Goal: Task Accomplishment & Management: Manage account settings

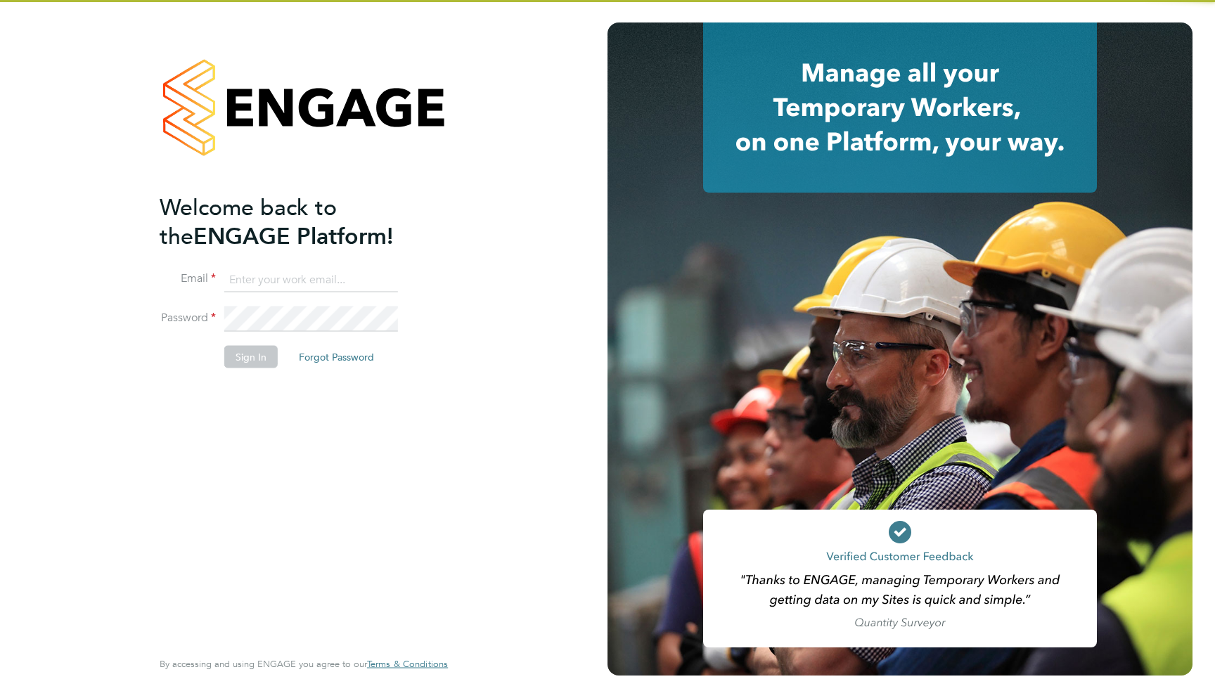
click at [297, 292] on li "Email" at bounding box center [297, 286] width 274 height 39
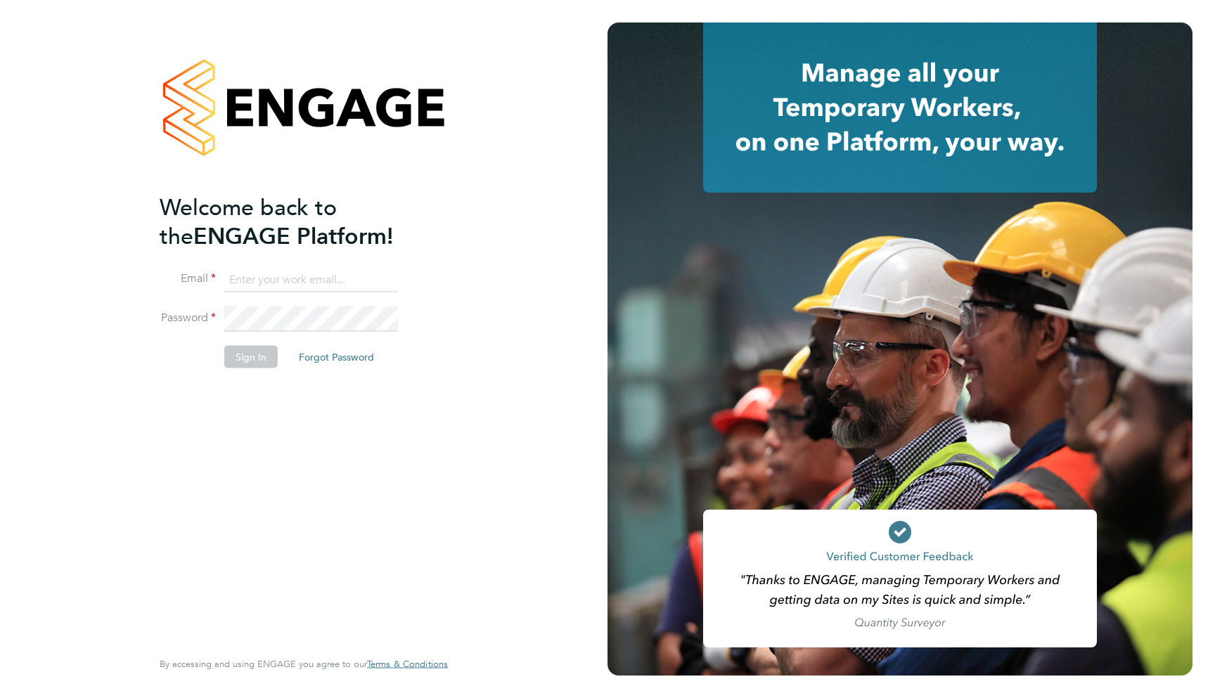
click at [296, 282] on input at bounding box center [311, 279] width 174 height 25
type input "[EMAIL_ADDRESS][DOMAIN_NAME]"
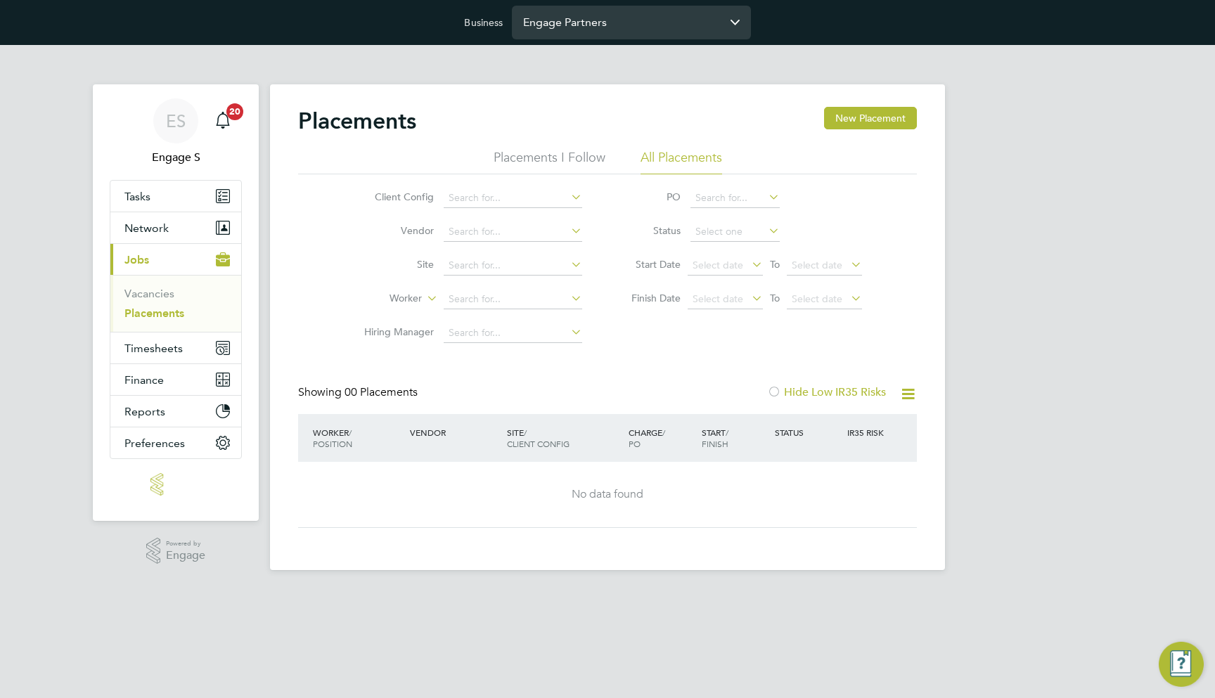
click at [539, 18] on input "Engage Partners" at bounding box center [631, 22] width 239 height 33
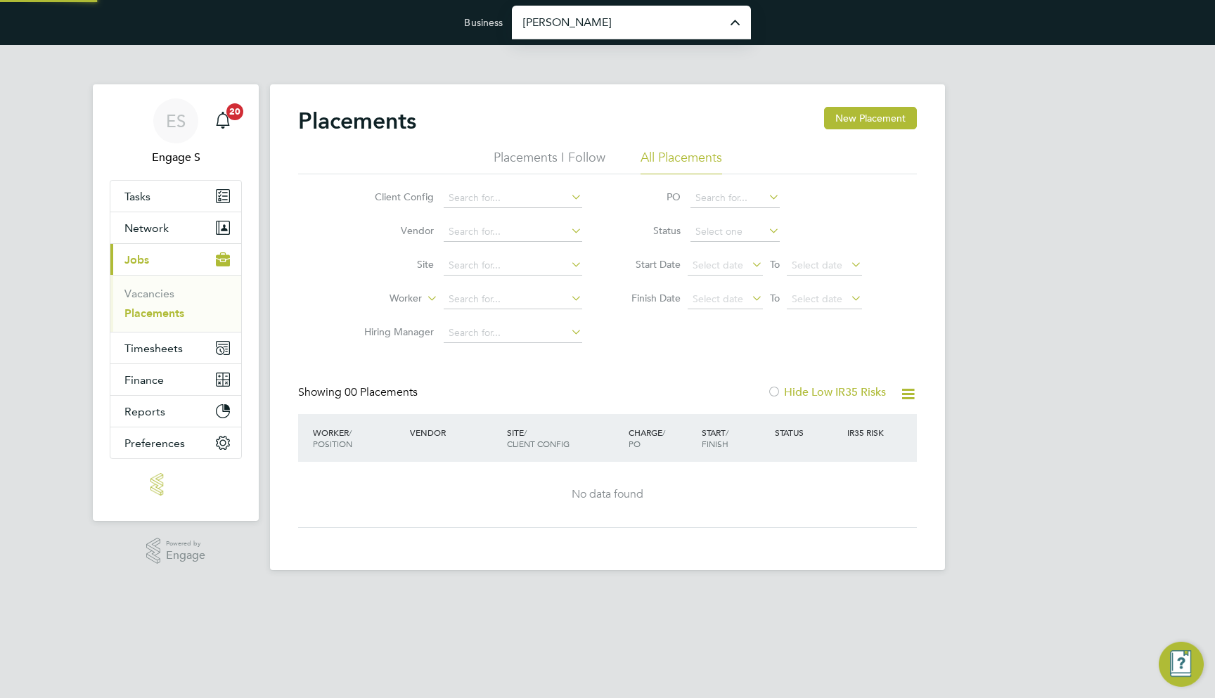
type input "[PERSON_NAME] Specialist Recruitment Limited"
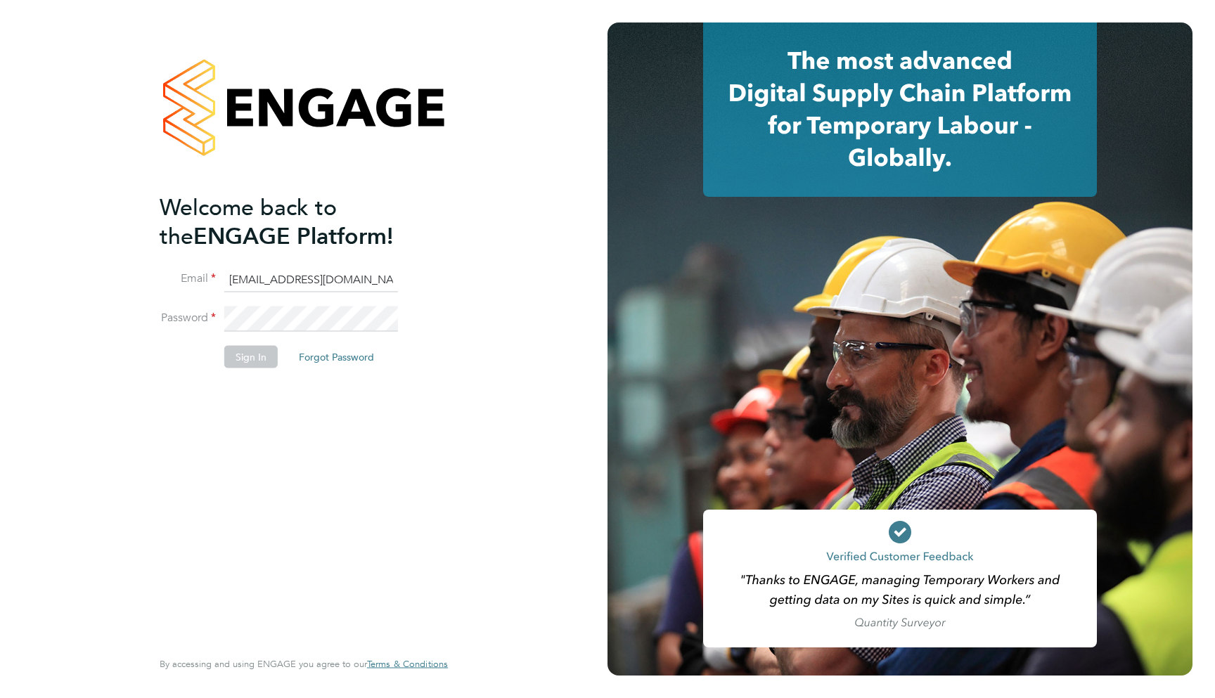
type input "support@engagelabs.io"
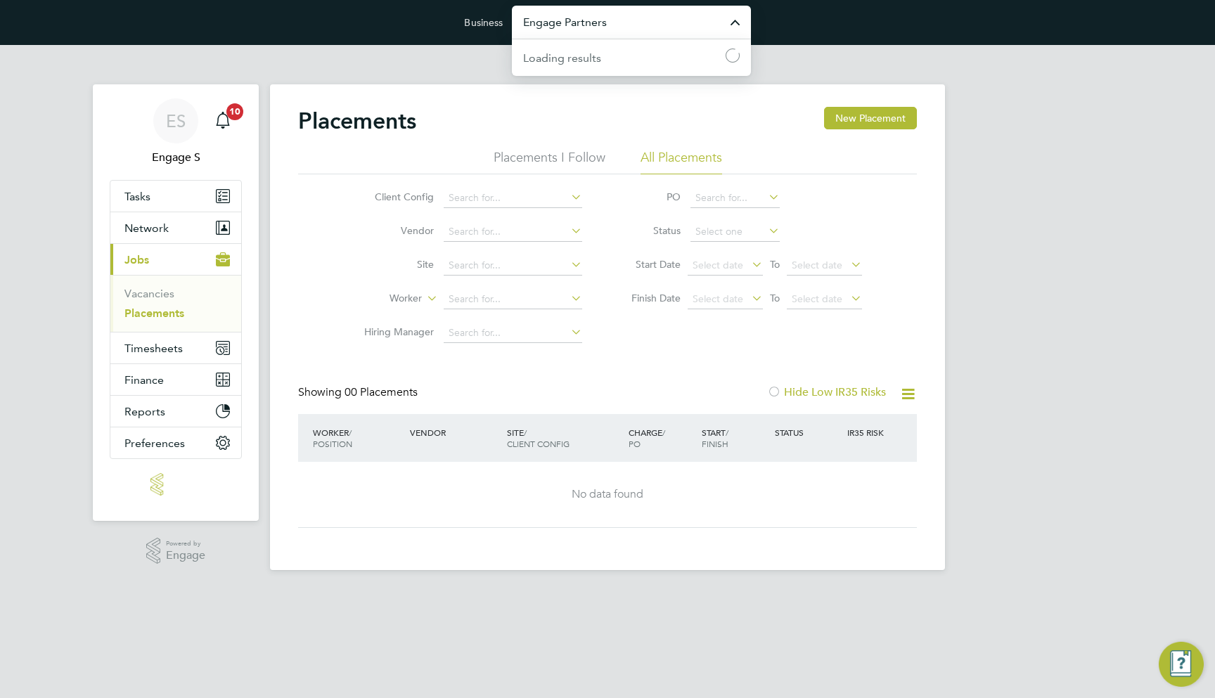
click at [605, 27] on input "Engage Partners" at bounding box center [631, 22] width 239 height 33
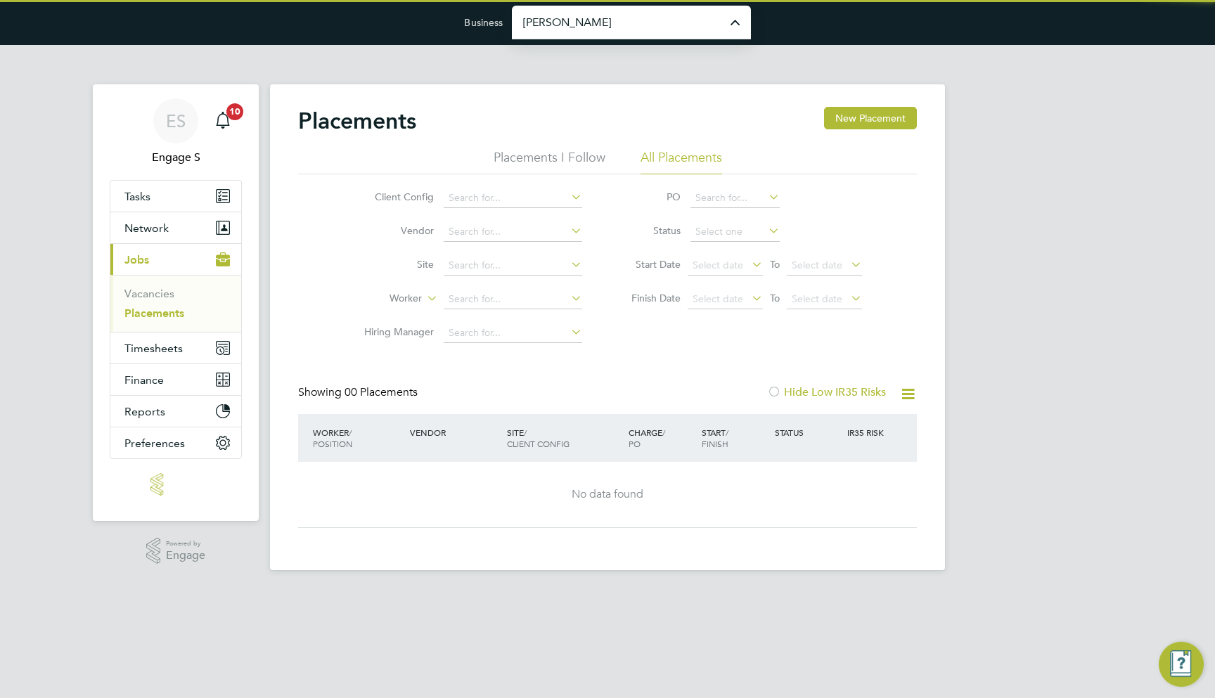
type input "[PERSON_NAME] Construction & Infrastructure Ltd"
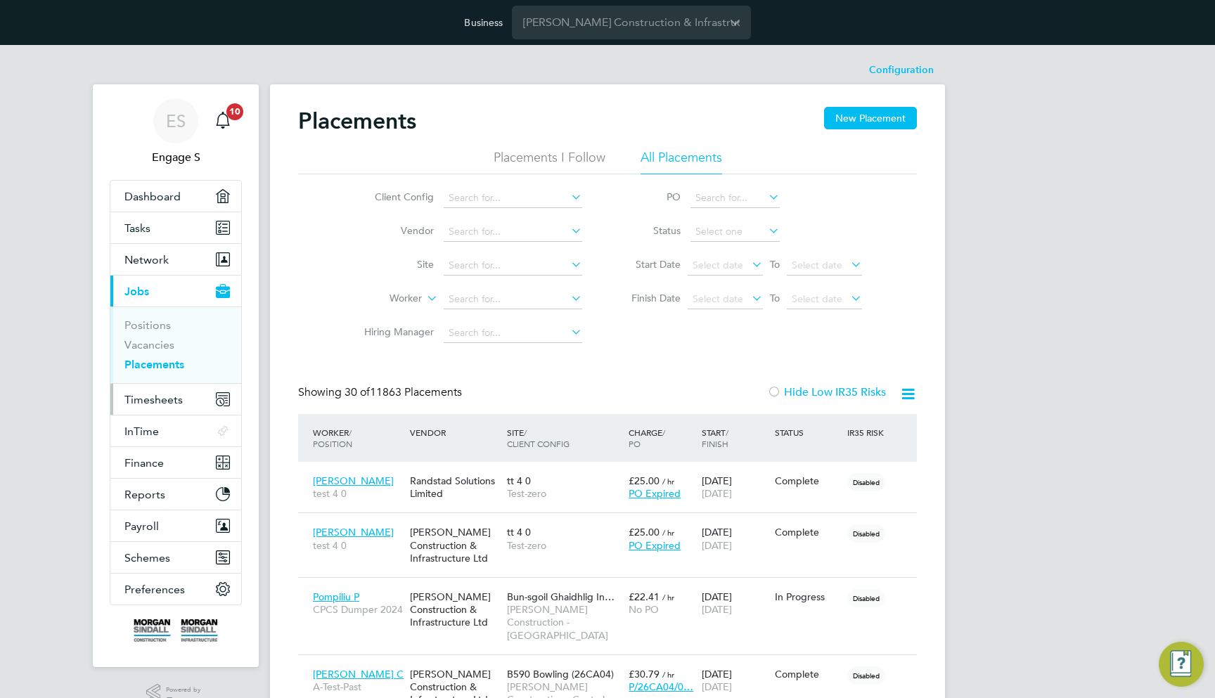
click at [169, 397] on span "Timesheets" at bounding box center [153, 399] width 58 height 13
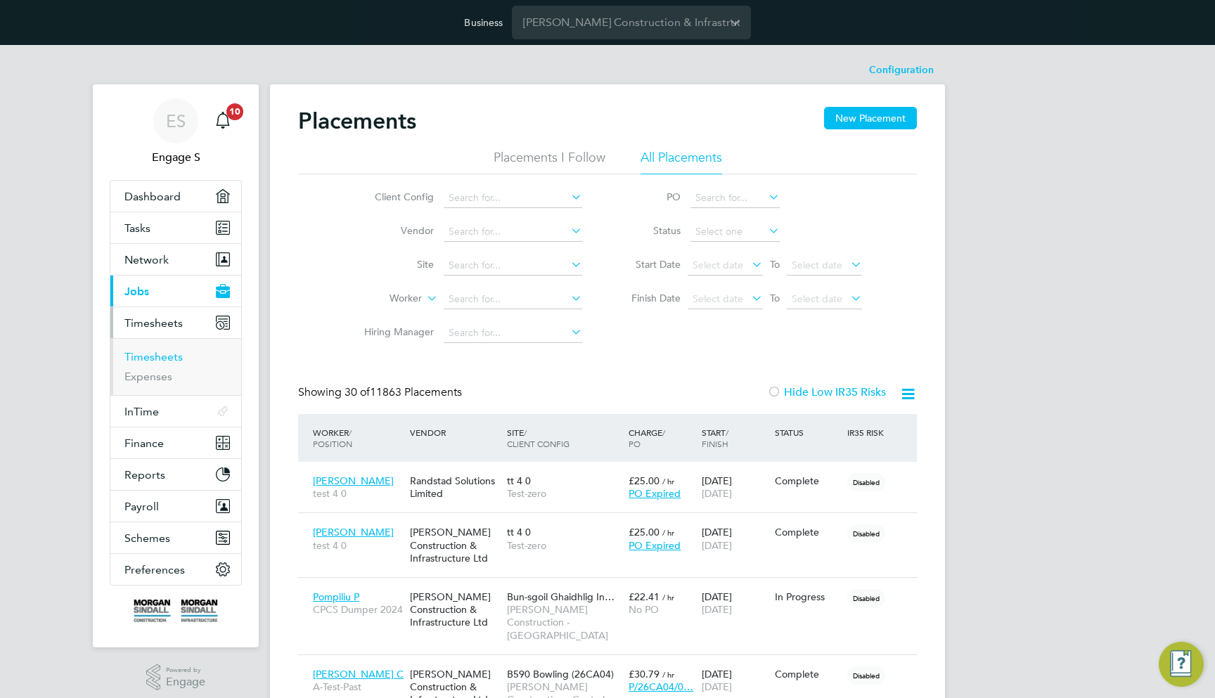
click at [158, 360] on link "Timesheets" at bounding box center [153, 356] width 58 height 13
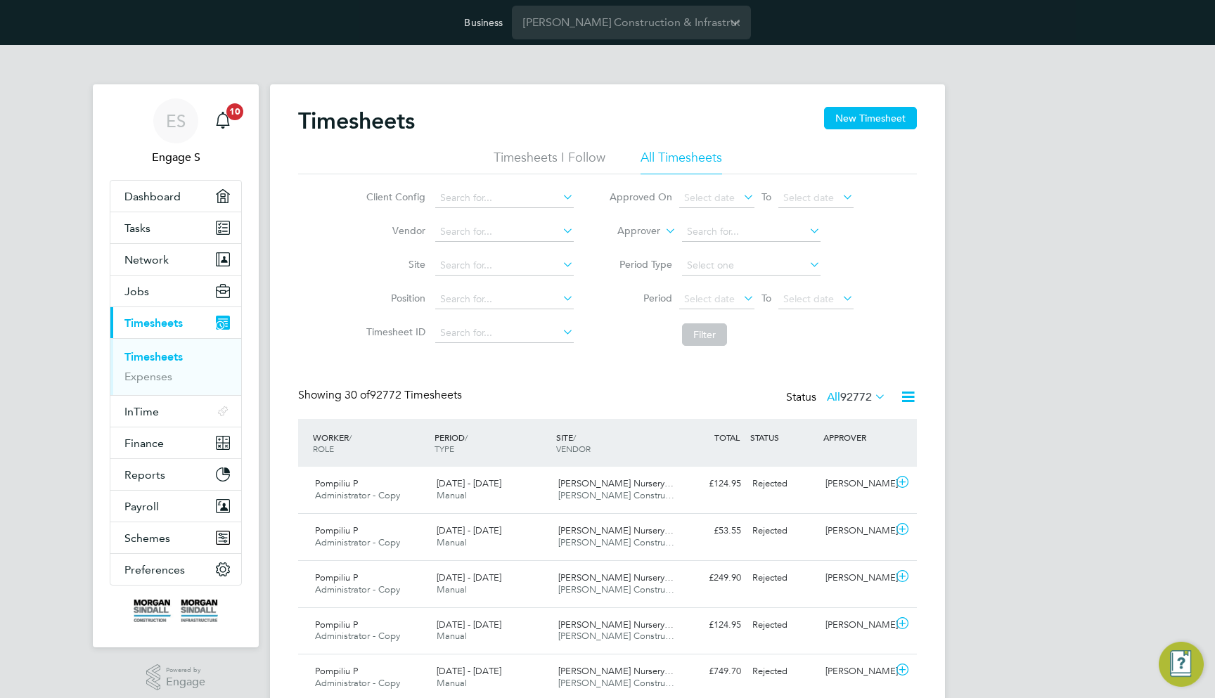
click at [857, 394] on span "92772" at bounding box center [856, 397] width 32 height 14
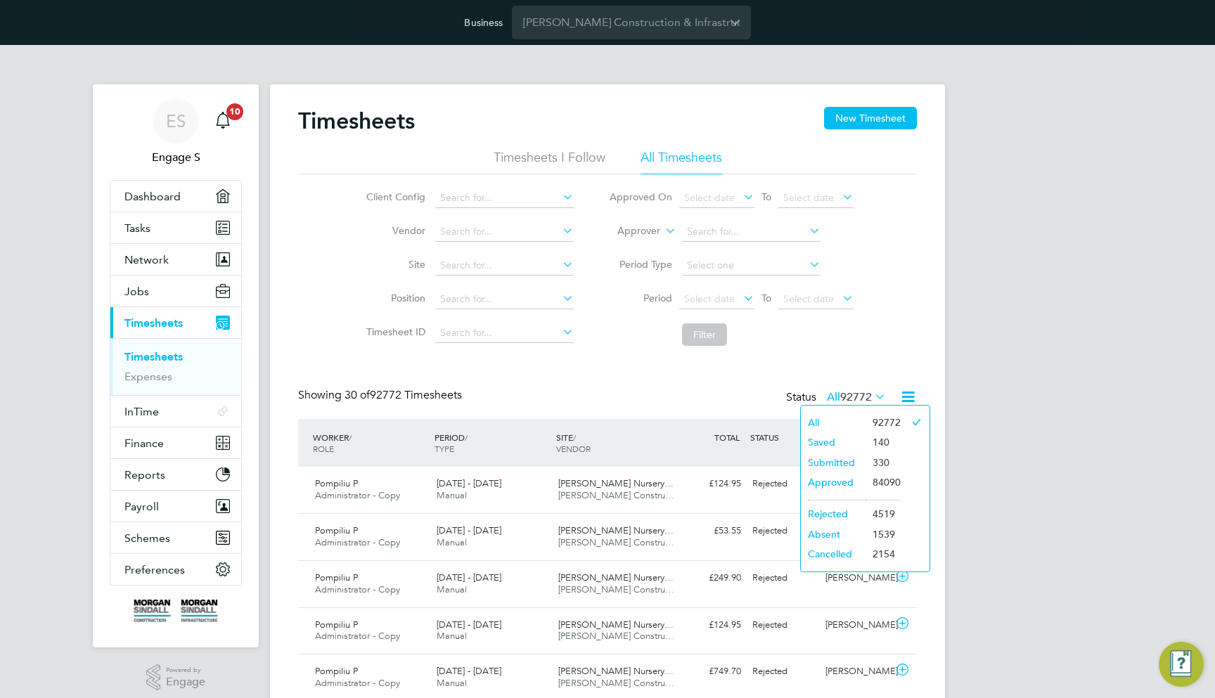
click at [835, 485] on li "Approved" at bounding box center [833, 483] width 65 height 20
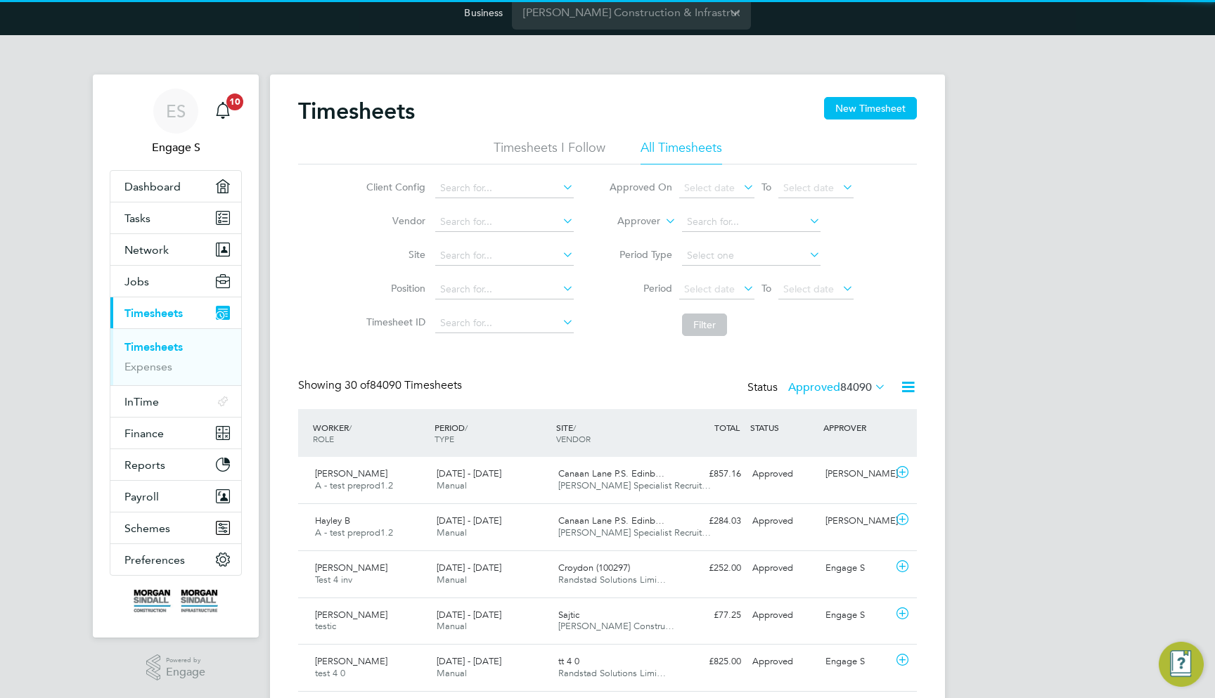
click at [832, 390] on label "Approved 84090" at bounding box center [837, 387] width 98 height 14
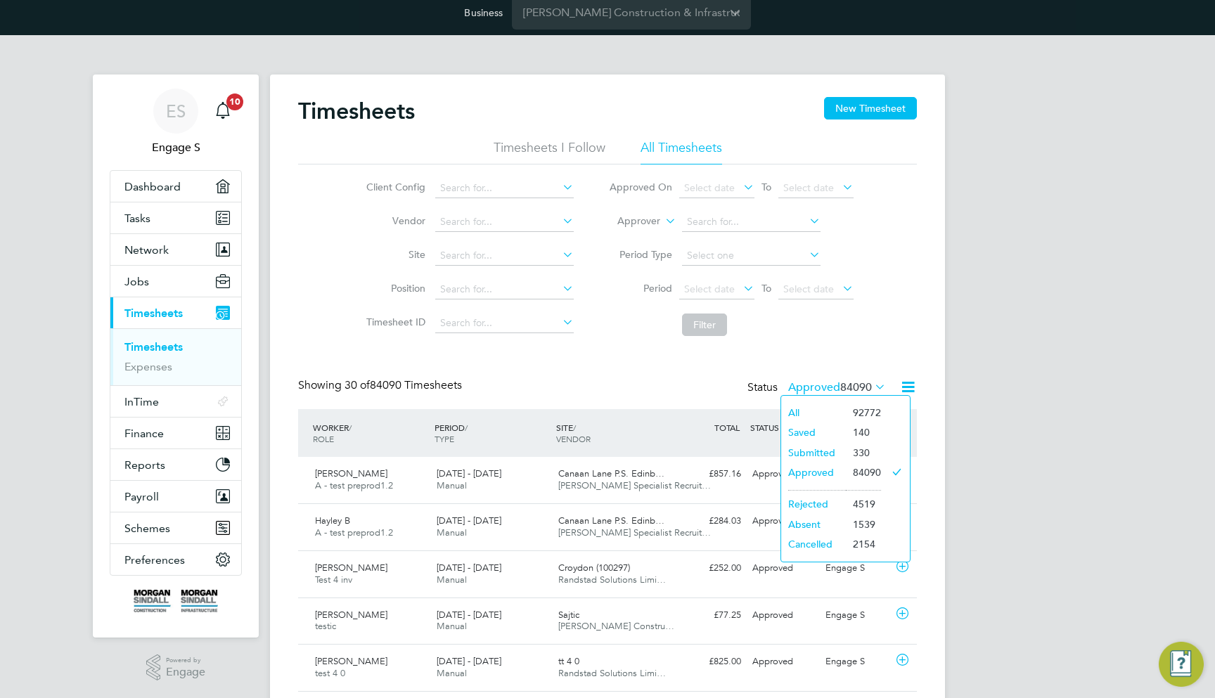
click at [804, 430] on li "Saved" at bounding box center [813, 433] width 65 height 20
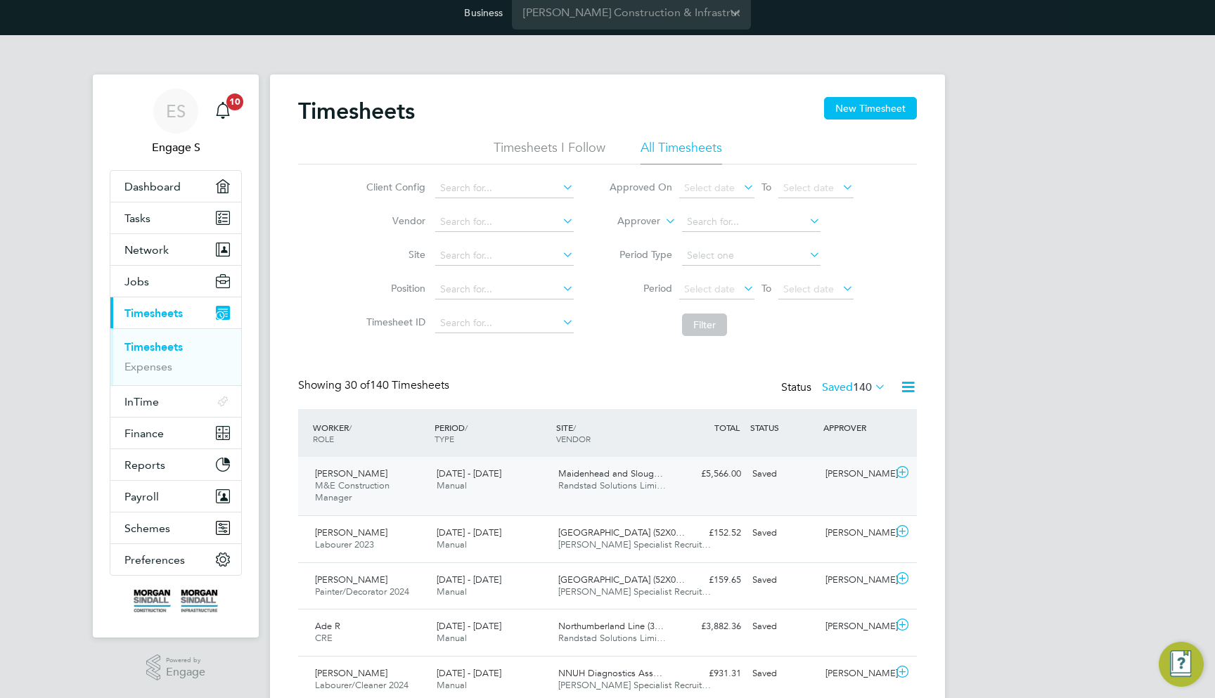
click at [686, 491] on div "Daniel S M&E Construction Manager 30 Nov - 6 Dec 2024 30 Nov - 6 Dec 2024 Manua…" at bounding box center [607, 486] width 619 height 58
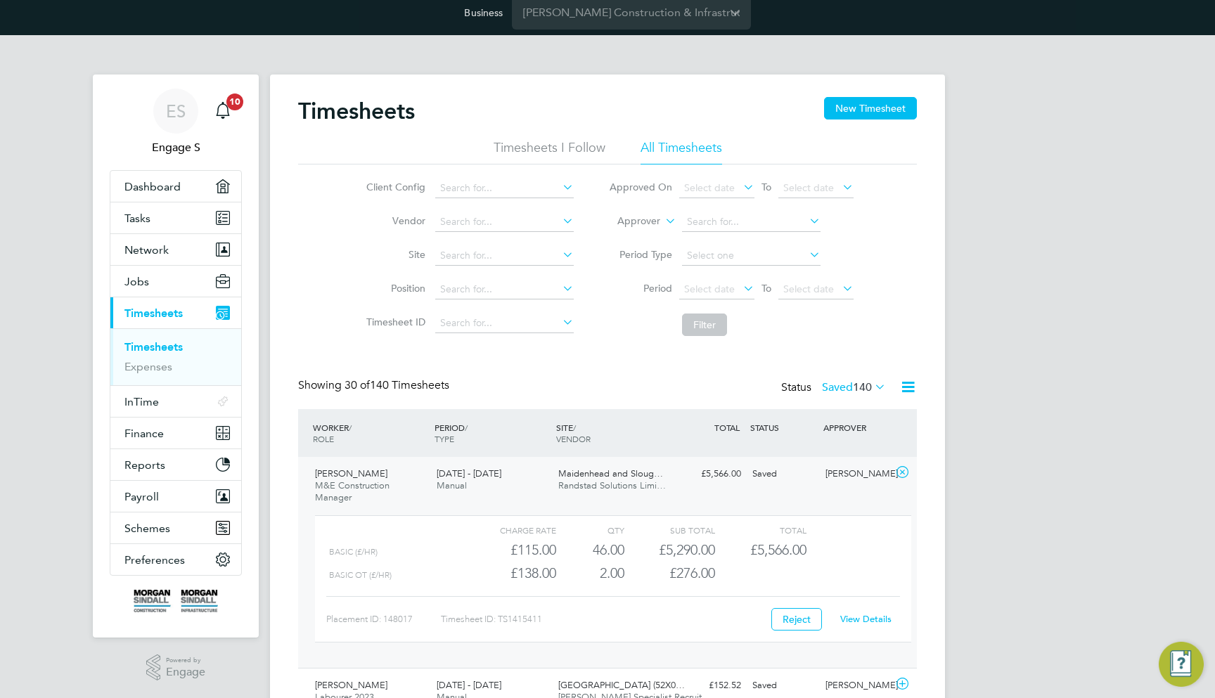
click at [868, 617] on link "View Details" at bounding box center [865, 619] width 51 height 12
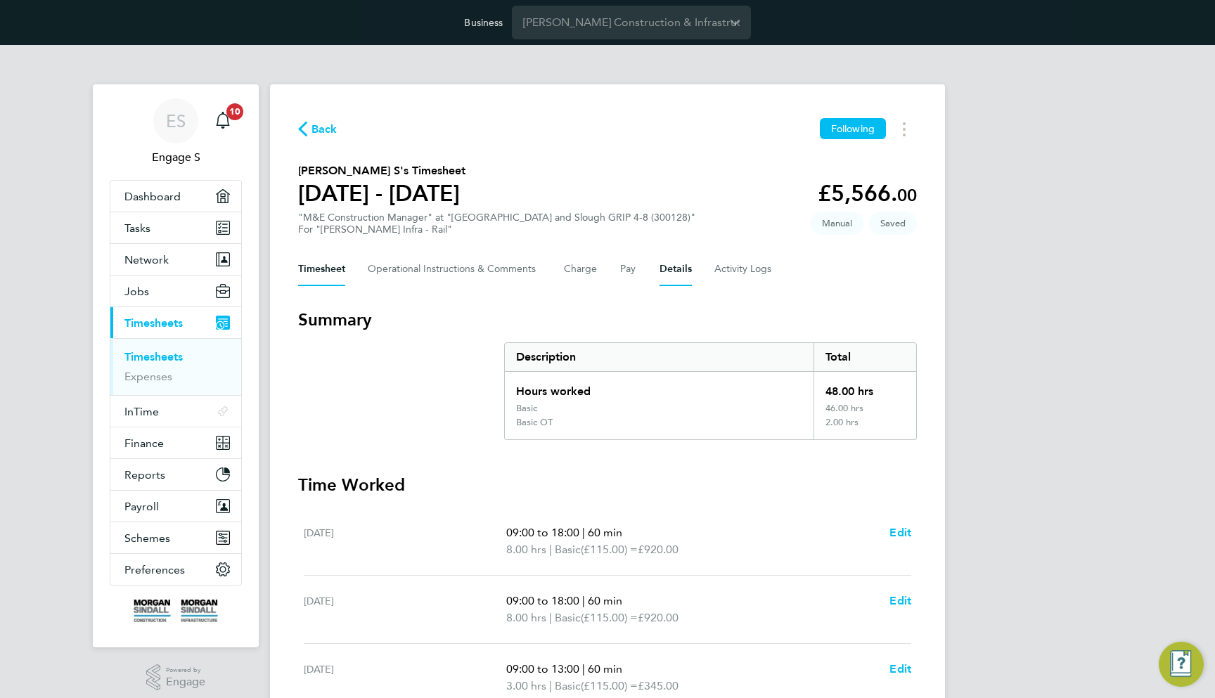
click at [683, 272] on button "Details" at bounding box center [676, 269] width 32 height 34
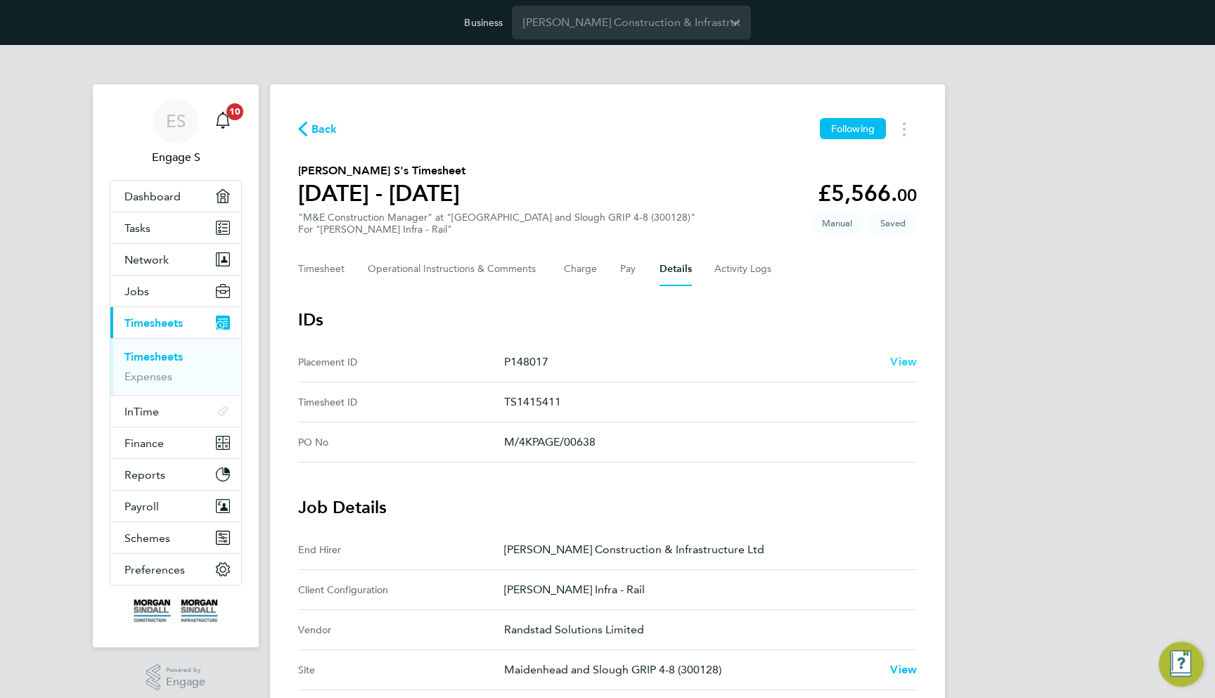
click at [901, 364] on span "View" at bounding box center [903, 361] width 27 height 13
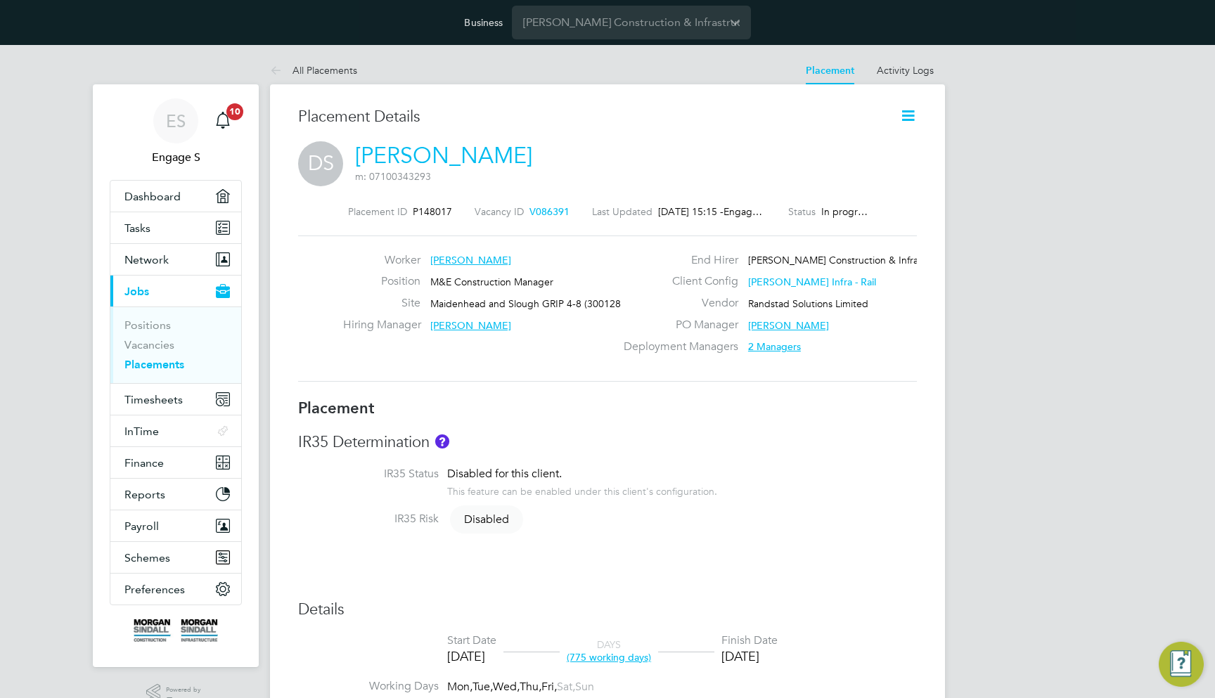
click at [411, 150] on link "[PERSON_NAME]" at bounding box center [443, 155] width 177 height 27
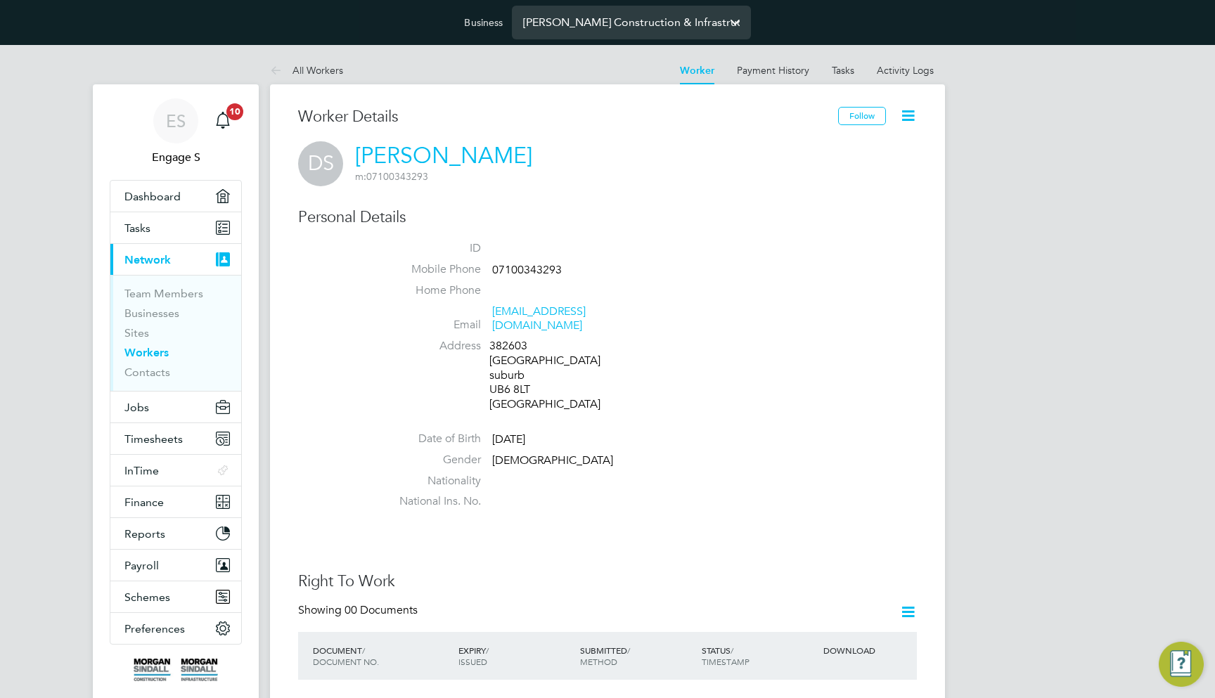
click at [596, 39] on div "[PERSON_NAME] Construction & Infrastructure Ltd" at bounding box center [631, 23] width 239 height 34
click at [602, 25] on input "Morgan Sindall Construction & Infrastructure Ltd" at bounding box center [631, 22] width 239 height 33
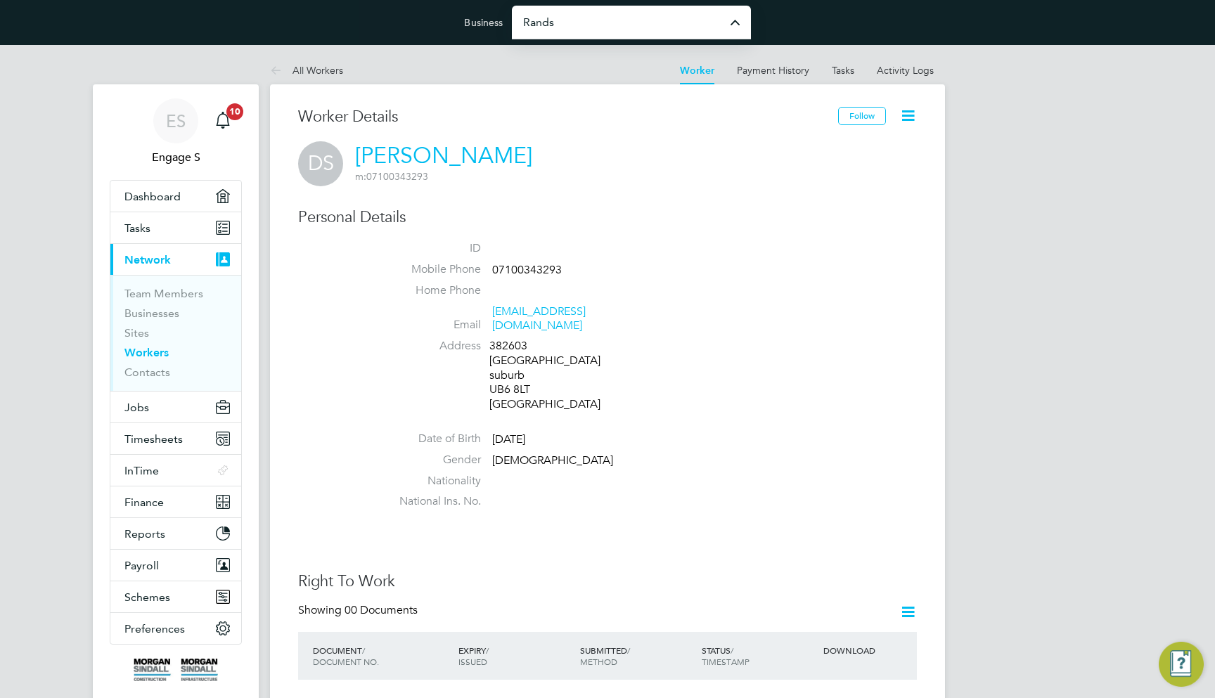
type input "Randstad Solutions Limited"
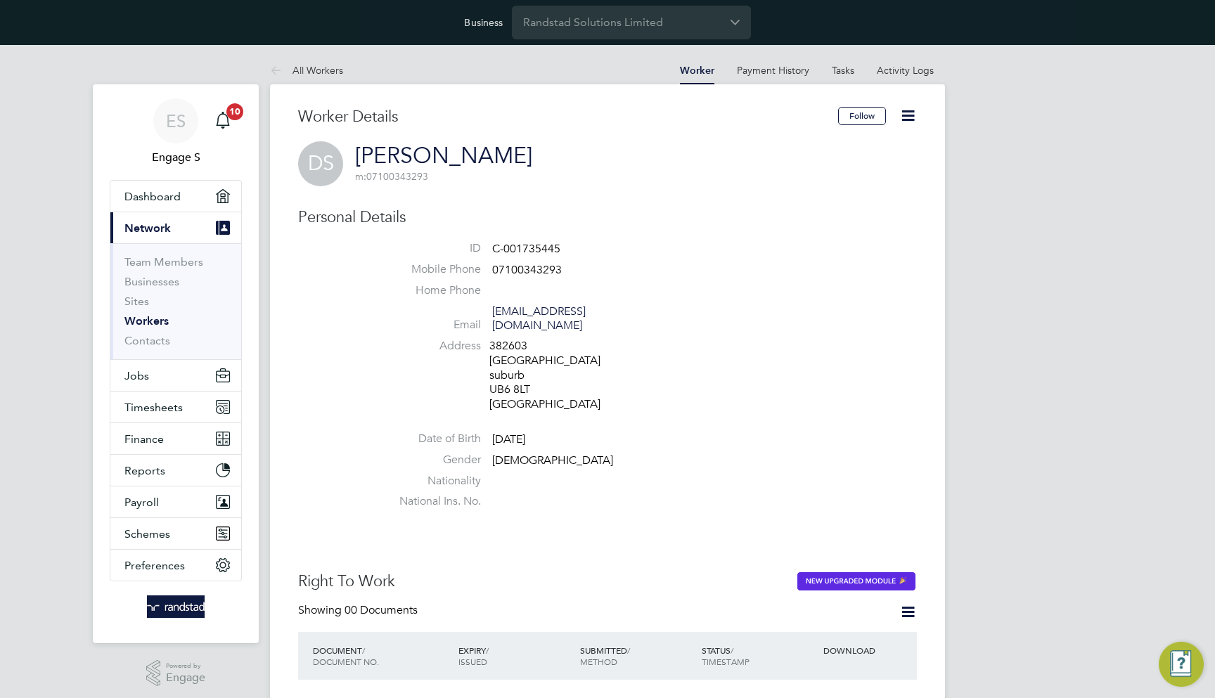
click at [911, 117] on icon at bounding box center [908, 116] width 18 height 18
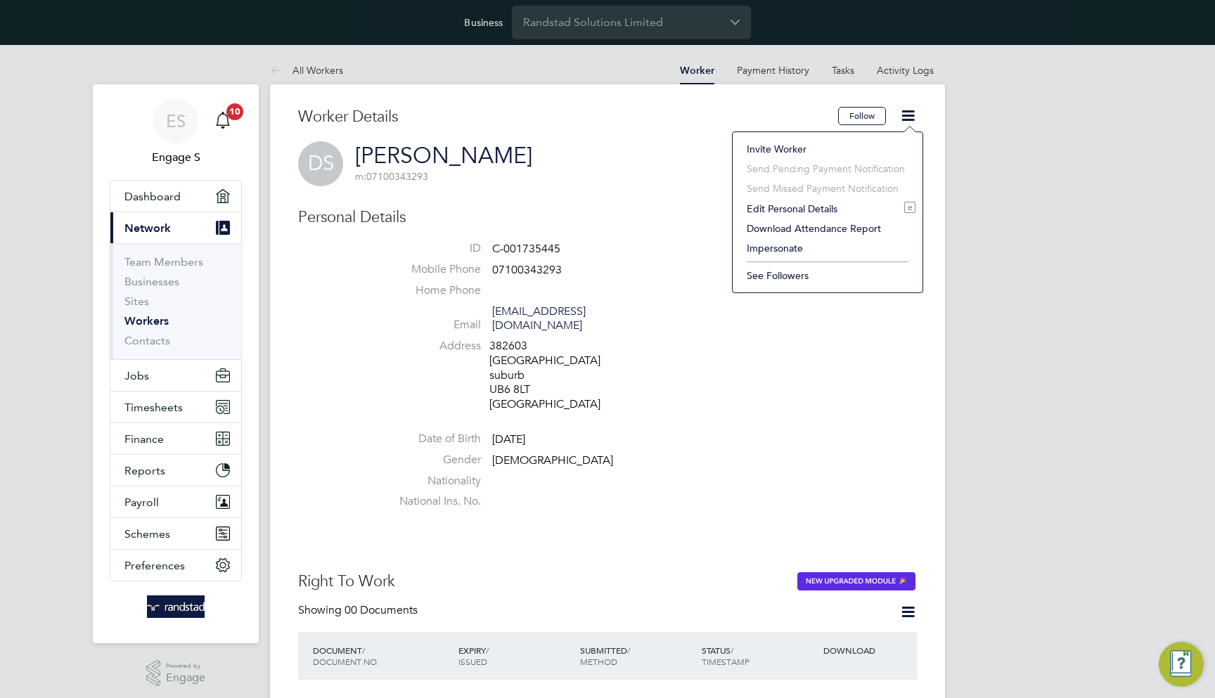
click at [795, 245] on li "Impersonate" at bounding box center [828, 248] width 176 height 20
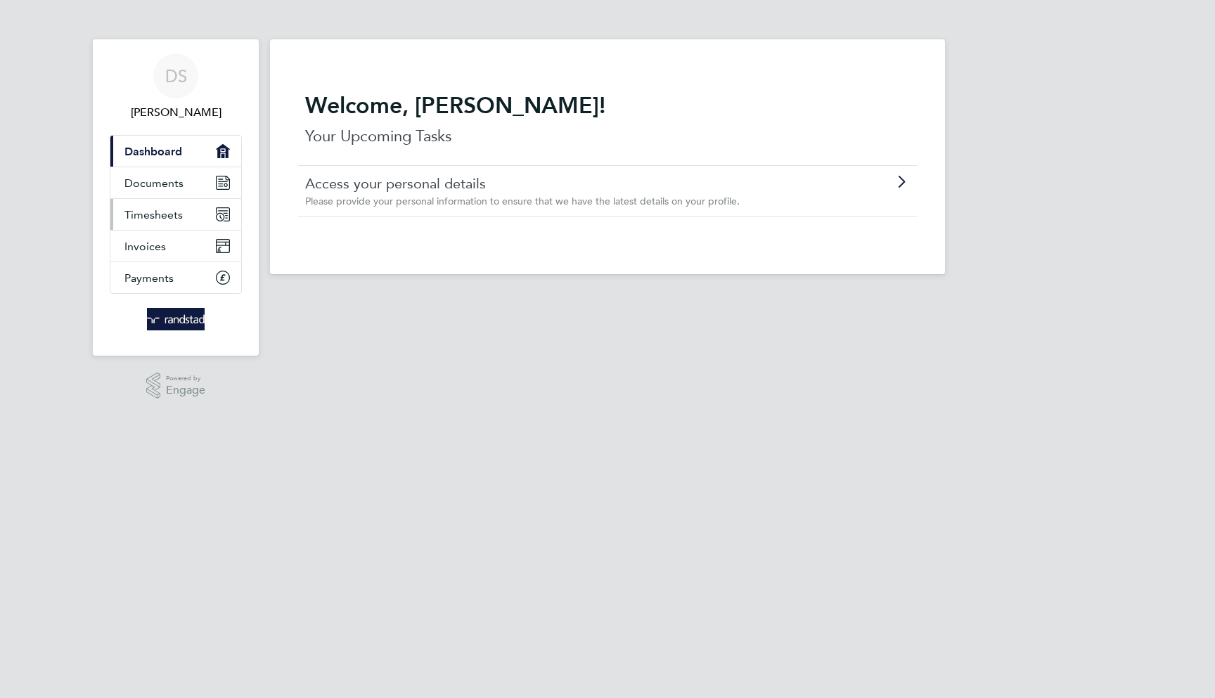
click at [153, 223] on link "Timesheets" at bounding box center [175, 214] width 131 height 31
